Goal: Information Seeking & Learning: Learn about a topic

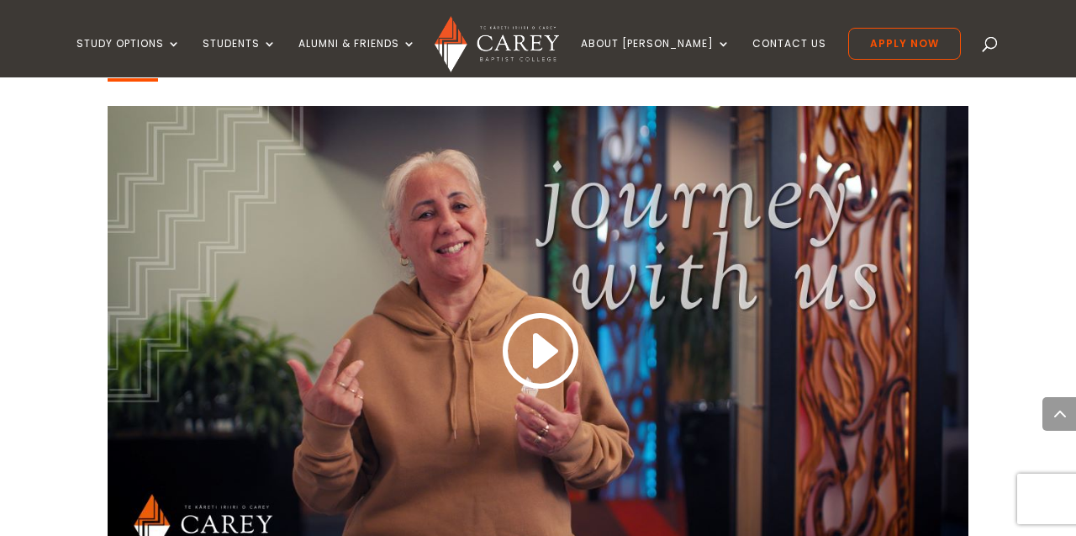
scroll to position [1387, 0]
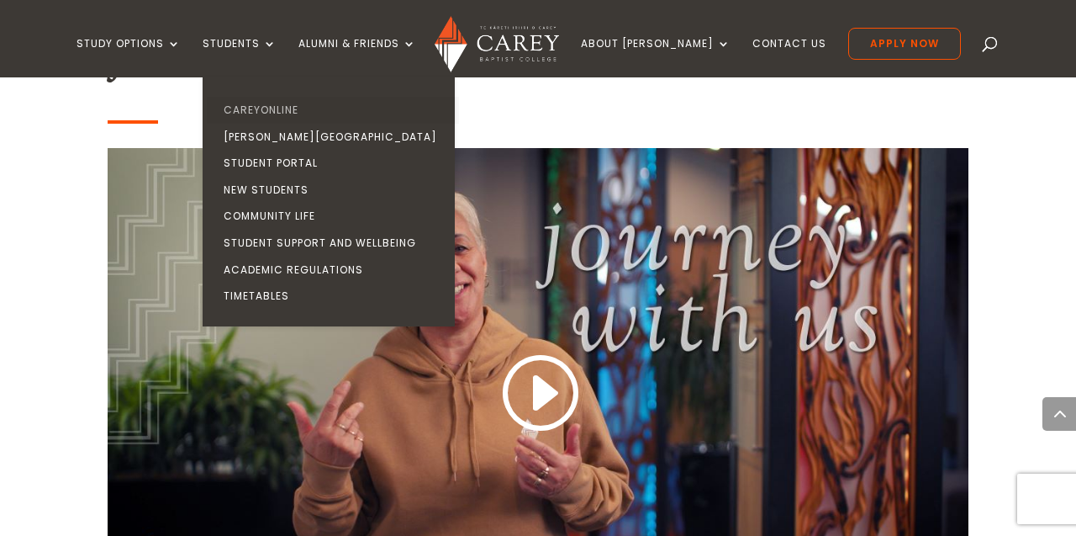
click at [257, 110] on link "CareyOnline" at bounding box center [333, 110] width 252 height 27
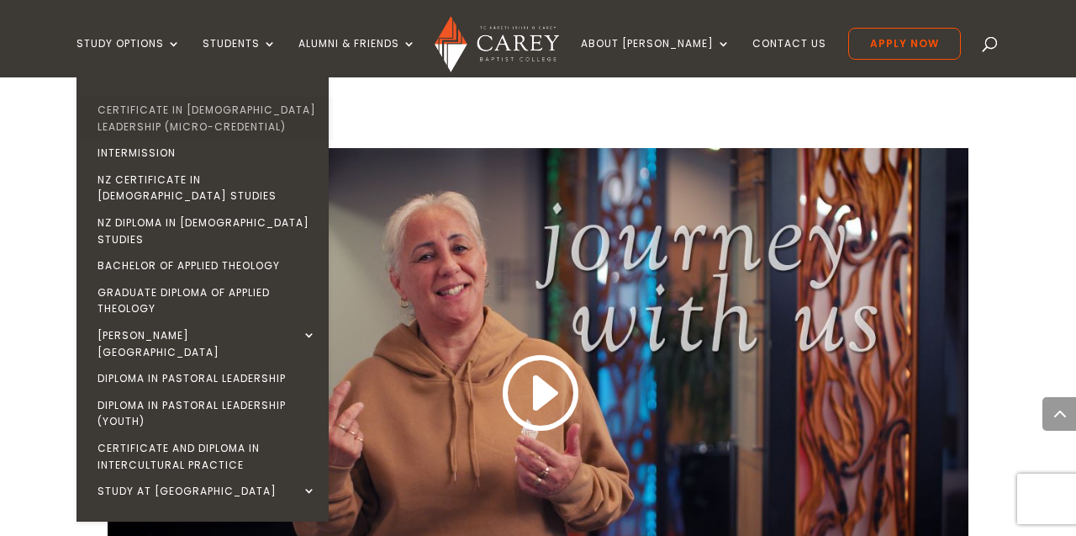
click at [170, 115] on link "Certificate in [DEMOGRAPHIC_DATA] Leadership (Micro-credential)" at bounding box center [207, 118] width 252 height 43
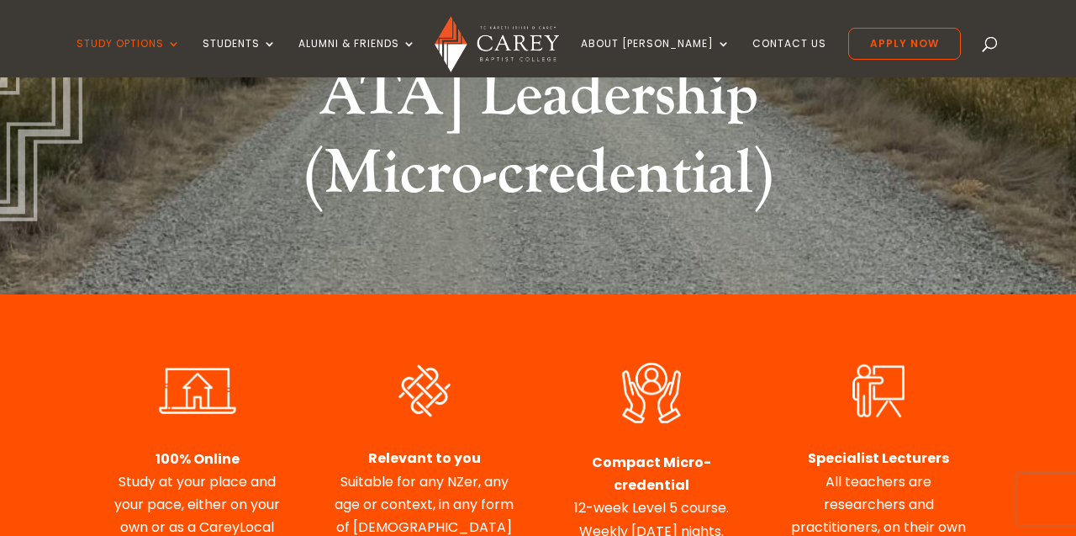
scroll to position [382, 0]
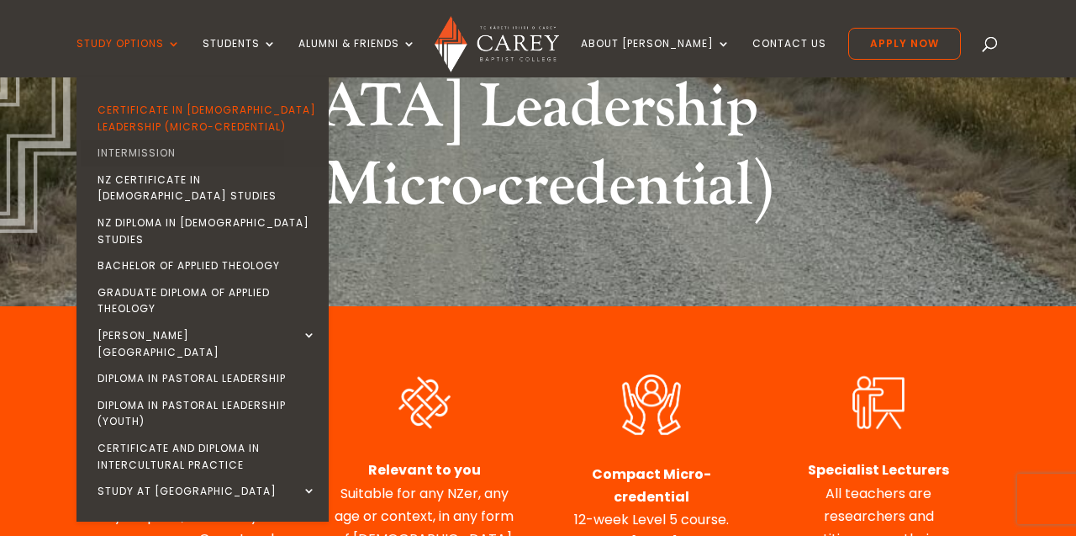
click at [142, 157] on link "Intermission" at bounding box center [207, 153] width 252 height 27
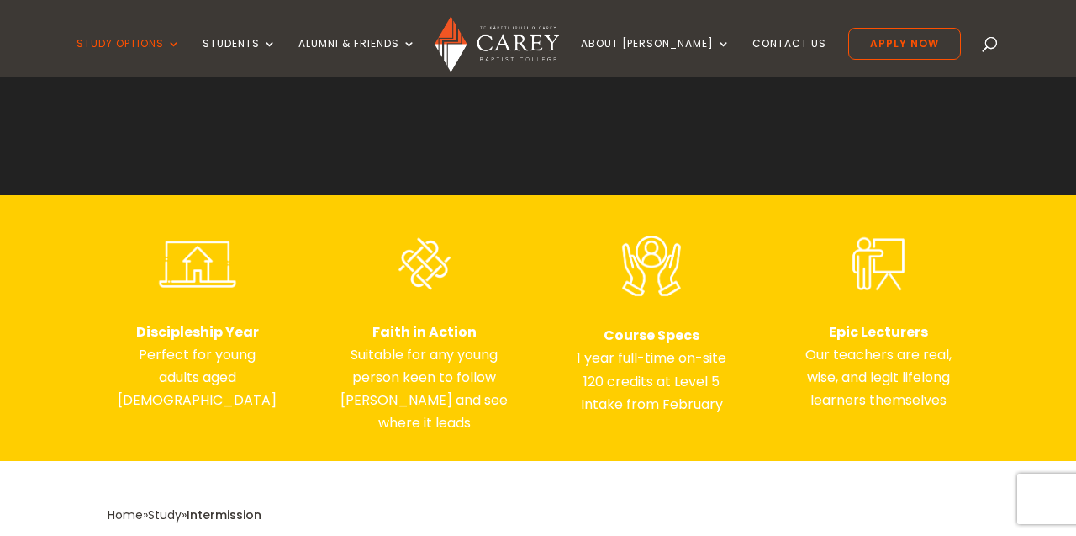
scroll to position [567, 0]
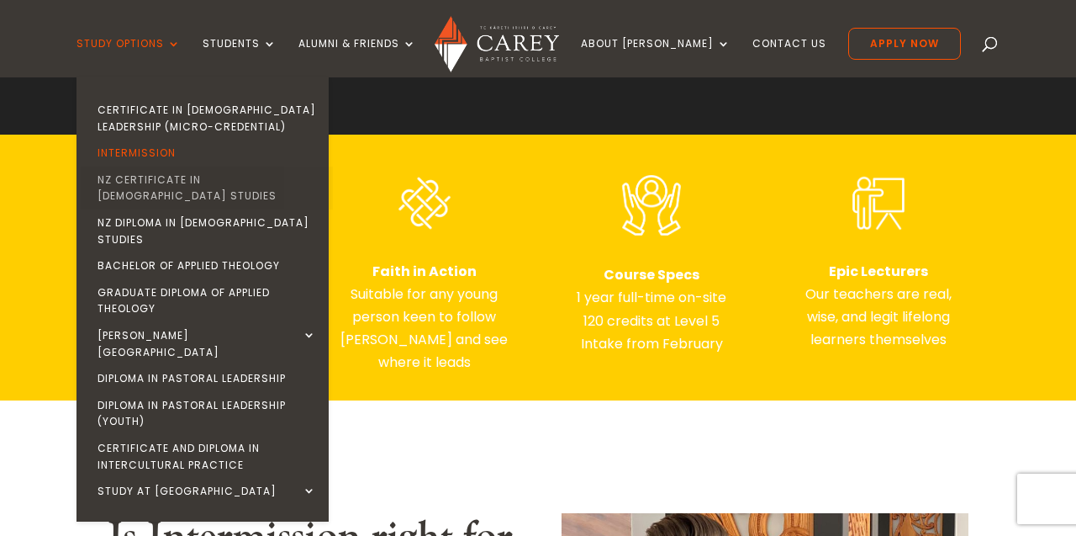
click at [175, 184] on link "NZ Certificate in [DEMOGRAPHIC_DATA] Studies" at bounding box center [207, 187] width 252 height 43
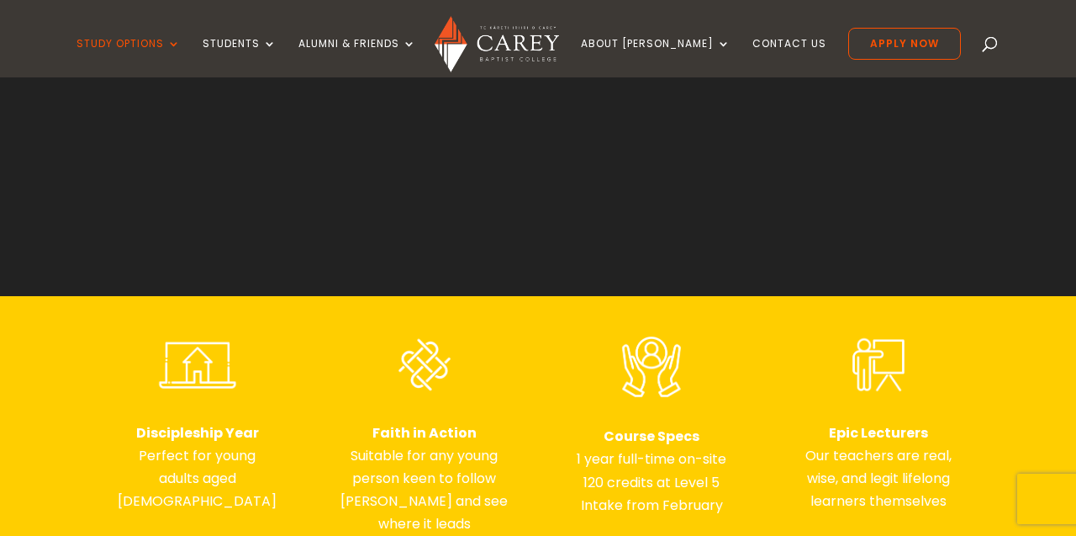
scroll to position [422, 0]
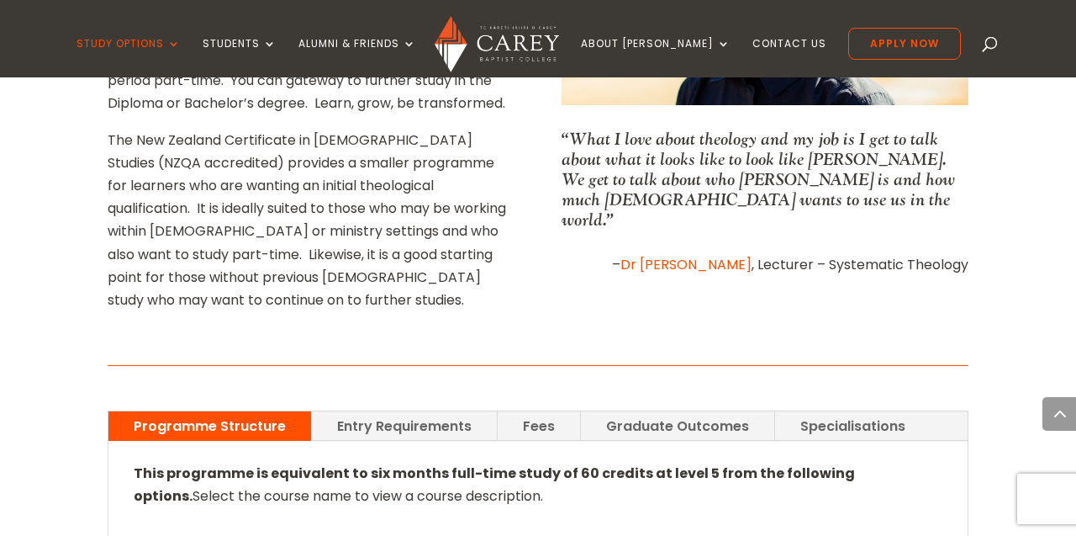
scroll to position [915, 0]
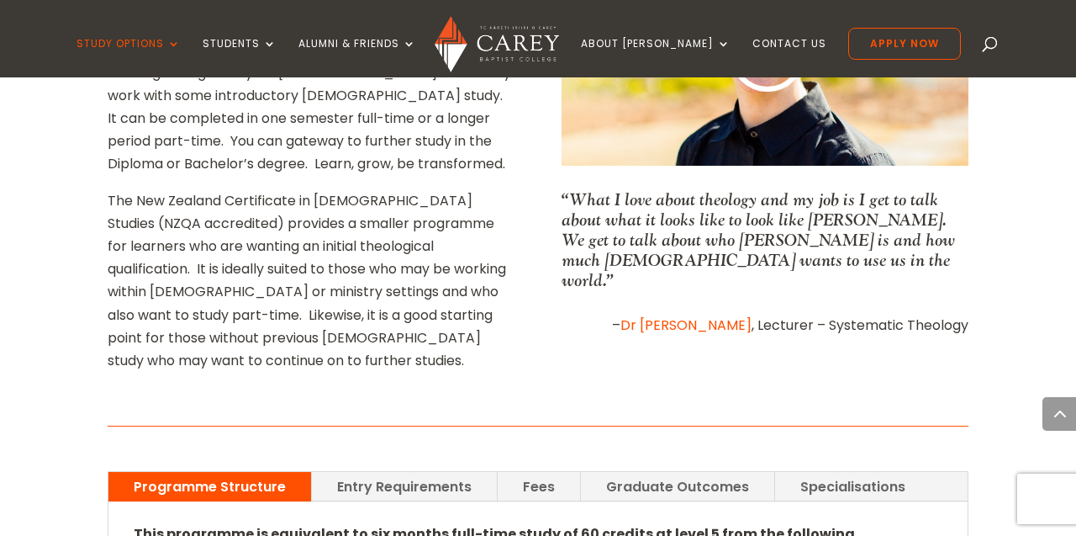
click at [367, 472] on link "Entry Requirements" at bounding box center [404, 486] width 185 height 29
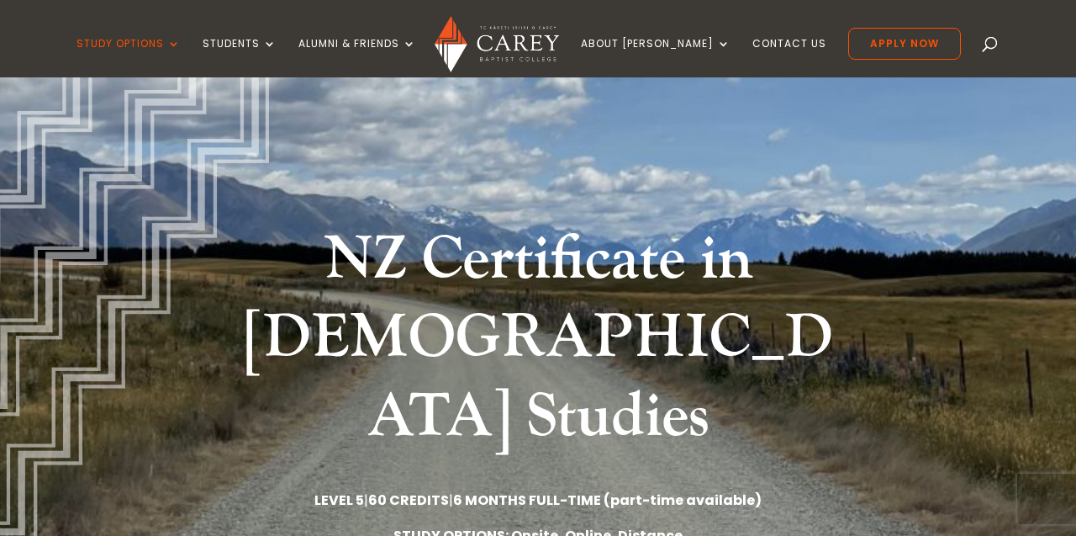
scroll to position [61, 0]
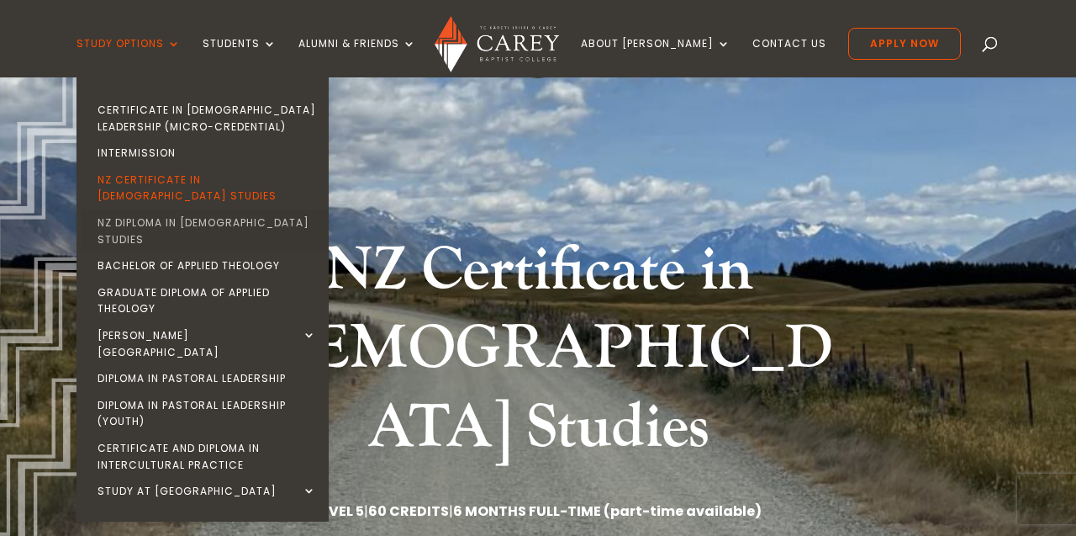
click at [188, 209] on link "NZ Diploma in [DEMOGRAPHIC_DATA] Studies" at bounding box center [207, 230] width 252 height 43
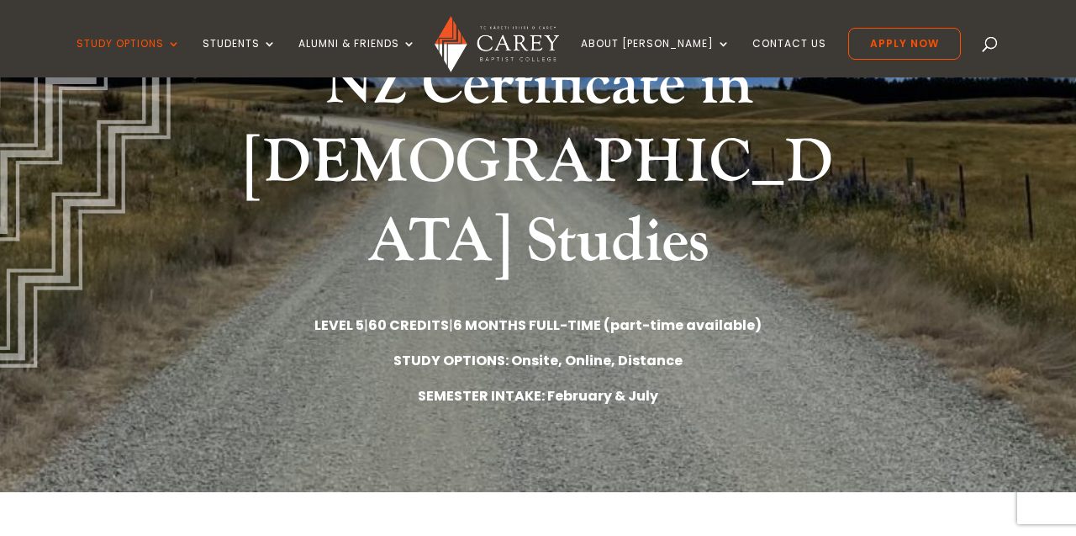
scroll to position [253, 0]
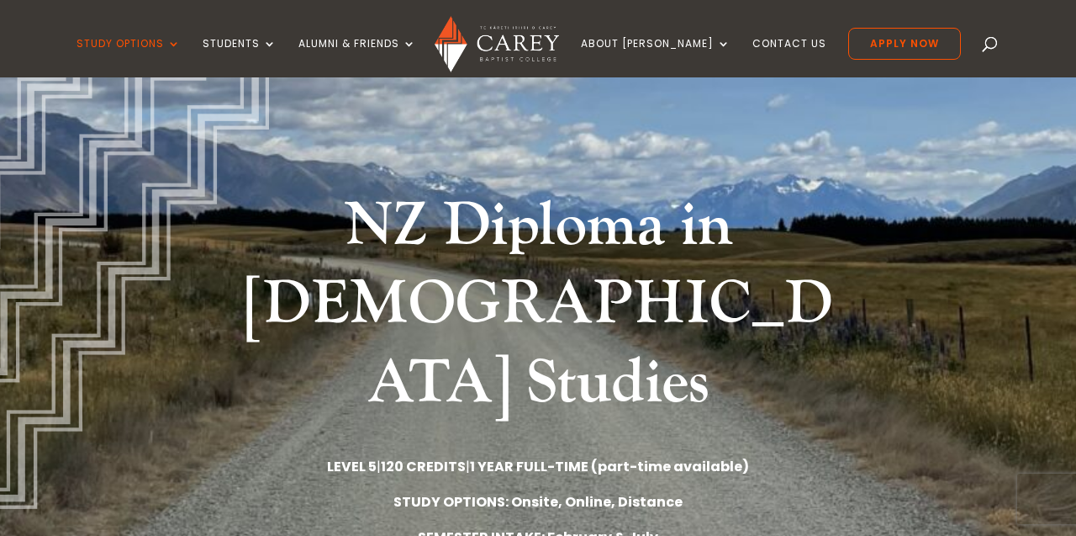
scroll to position [5, 0]
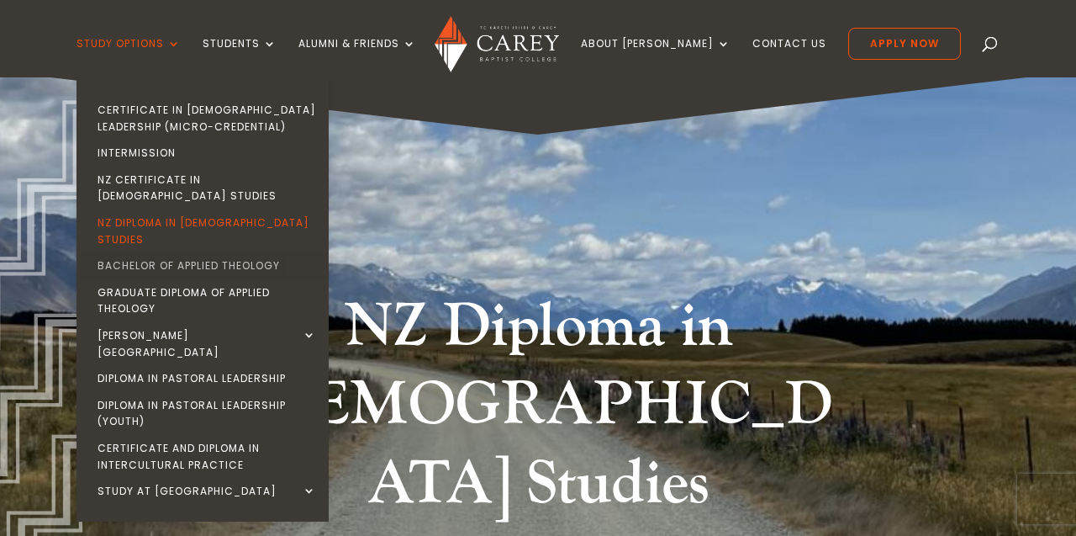
click at [166, 252] on link "Bachelor of Applied Theology" at bounding box center [207, 265] width 252 height 27
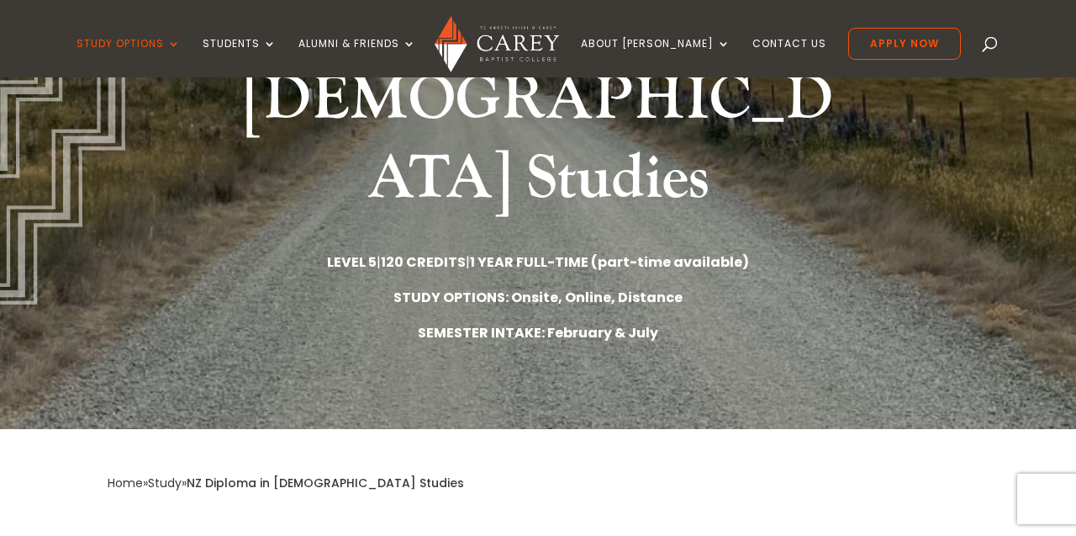
scroll to position [352, 0]
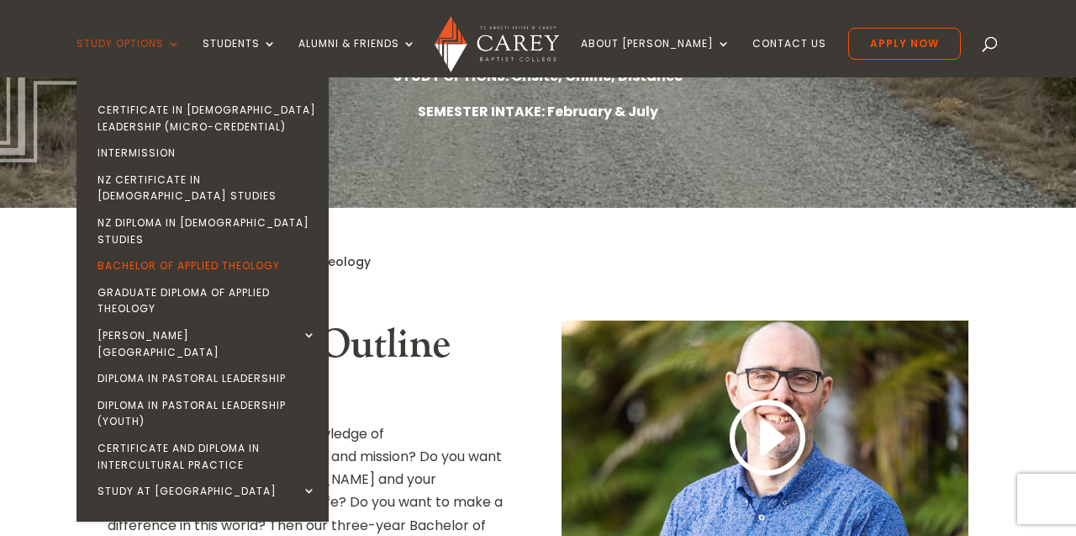
scroll to position [367, 0]
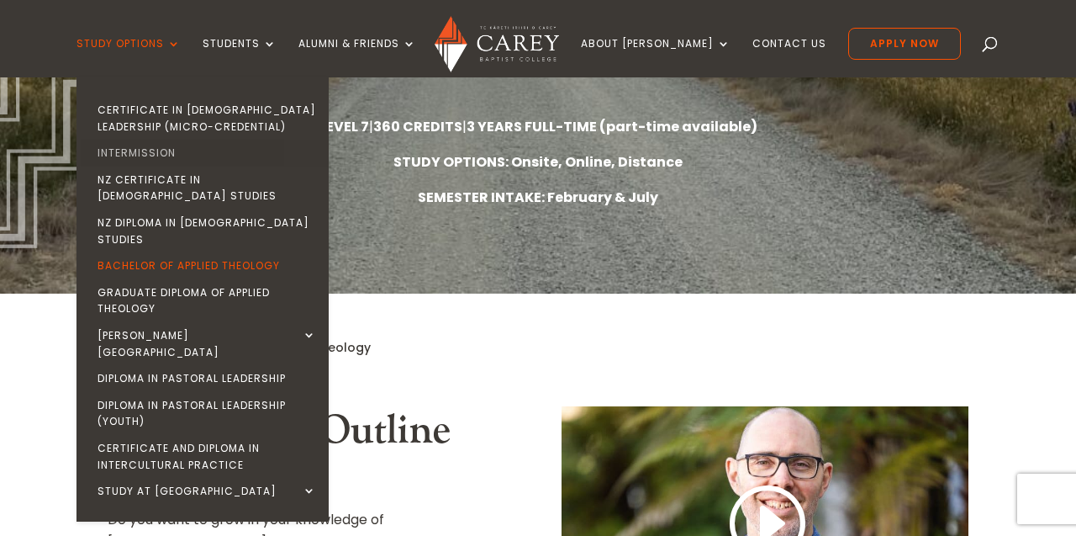
click at [166, 153] on link "Intermission" at bounding box center [207, 153] width 252 height 27
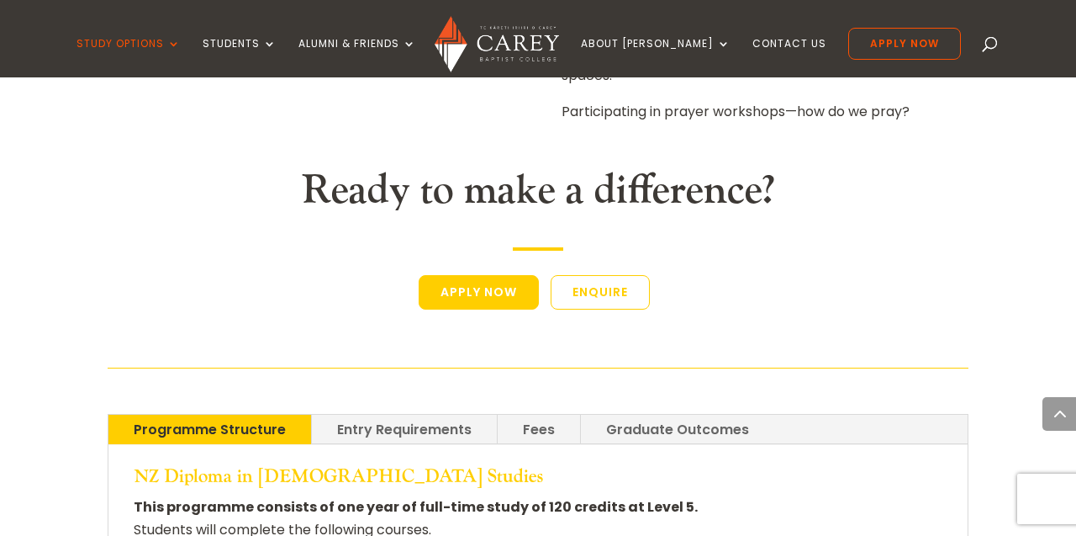
scroll to position [2969, 0]
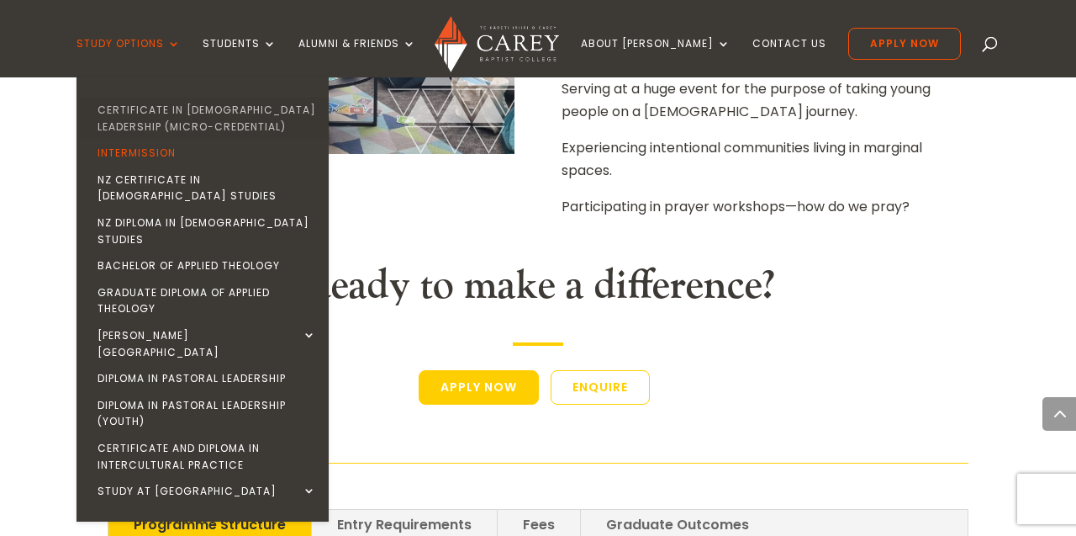
click at [179, 119] on link "Certificate in [DEMOGRAPHIC_DATA] Leadership (Micro-credential)" at bounding box center [207, 118] width 252 height 43
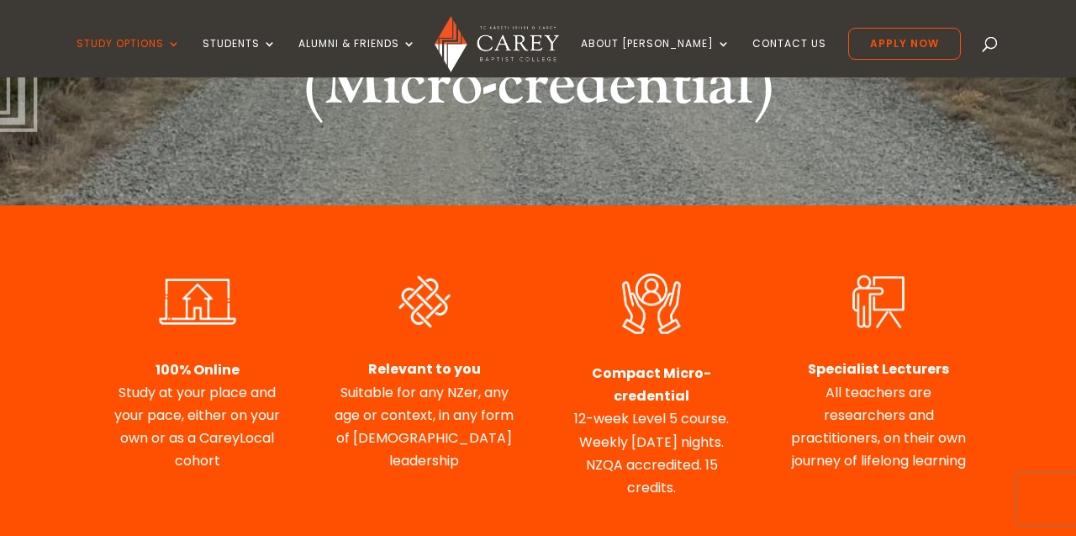
scroll to position [449, 0]
